Goal: Task Accomplishment & Management: Complete application form

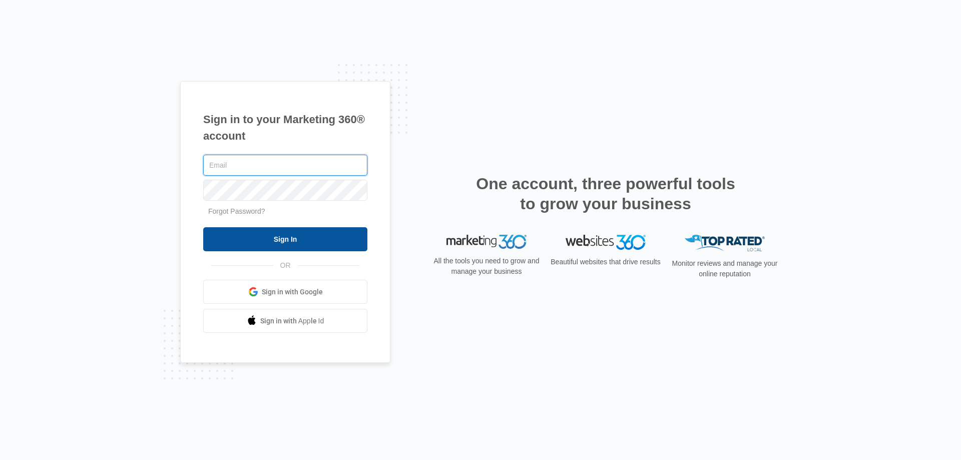
type input "[EMAIL_ADDRESS][DOMAIN_NAME]"
click at [302, 234] on input "Sign In" at bounding box center [285, 239] width 164 height 24
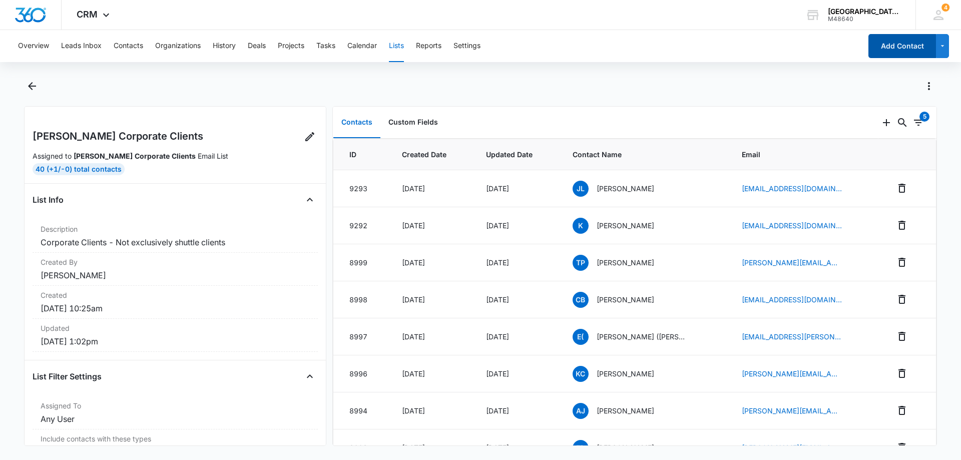
click at [885, 46] on button "Add Contact" at bounding box center [902, 46] width 68 height 24
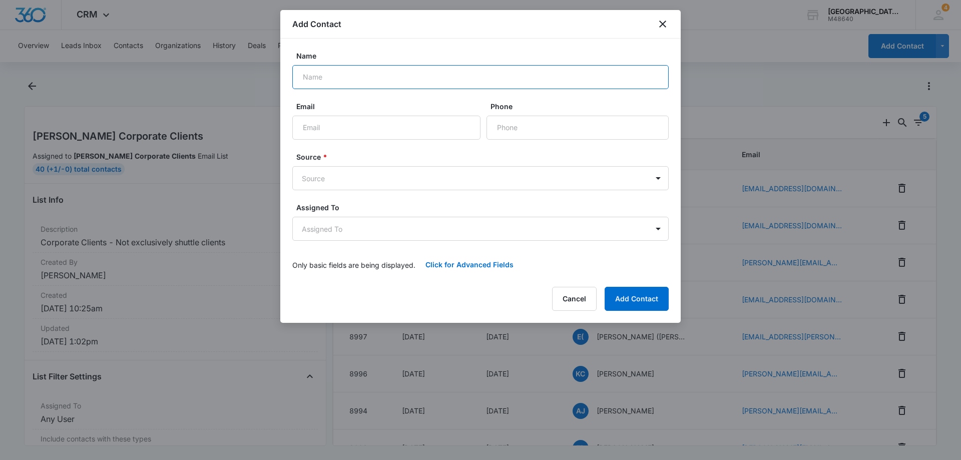
click at [344, 82] on input "Name" at bounding box center [480, 77] width 376 height 24
click at [342, 75] on input "Name" at bounding box center [480, 77] width 376 height 24
click at [377, 78] on input "[PERSON_NAME]" at bounding box center [480, 77] width 376 height 24
type input "[PERSON_NAME]"
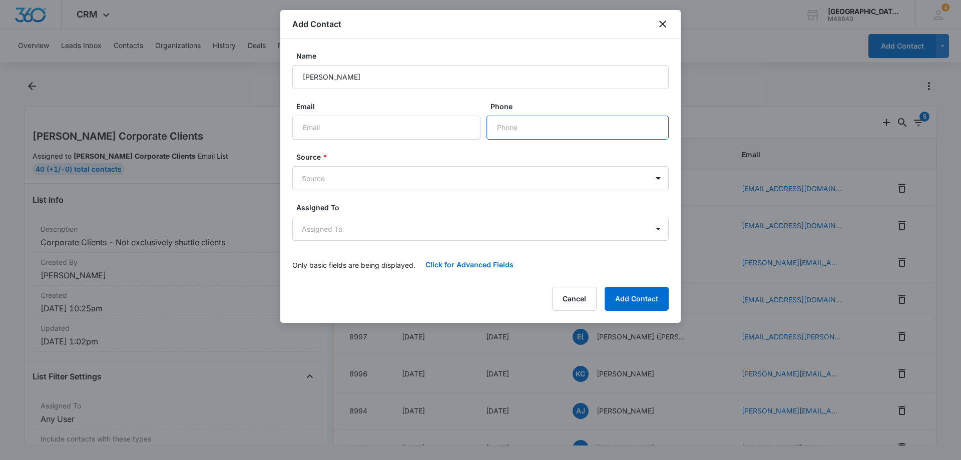
click at [533, 131] on input "Phone" at bounding box center [577, 128] width 182 height 24
paste input "[PHONE_NUMBER]"
type input "[PHONE_NUMBER]"
click at [319, 170] on body "CRM Apps Reputation Websites Forms CRM Email Social Payments POS Content Ads In…" at bounding box center [480, 230] width 961 height 460
